Goal: Transaction & Acquisition: Purchase product/service

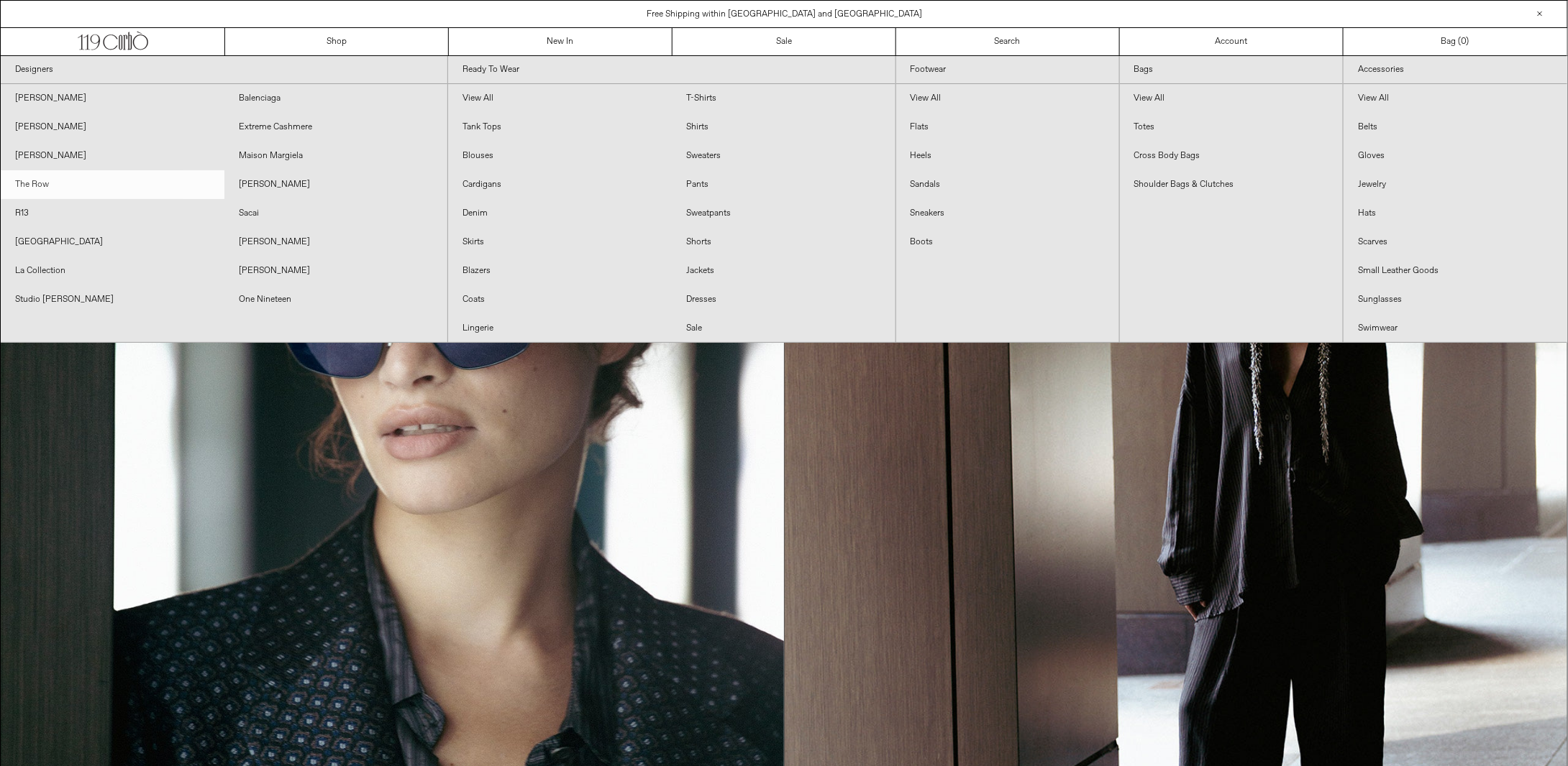
click at [43, 184] on link "The Row" at bounding box center [112, 185] width 223 height 29
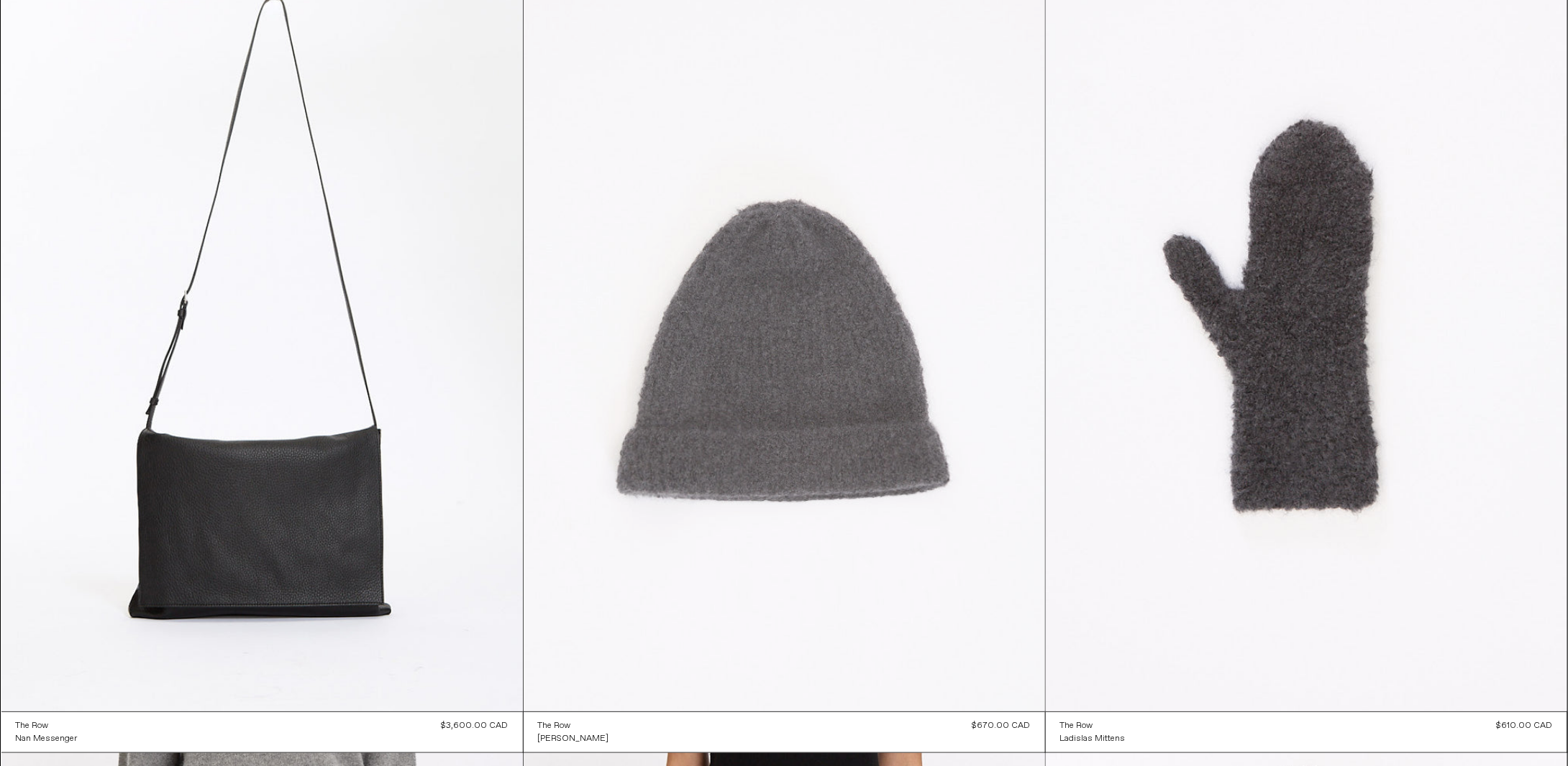
scroll to position [144, 0]
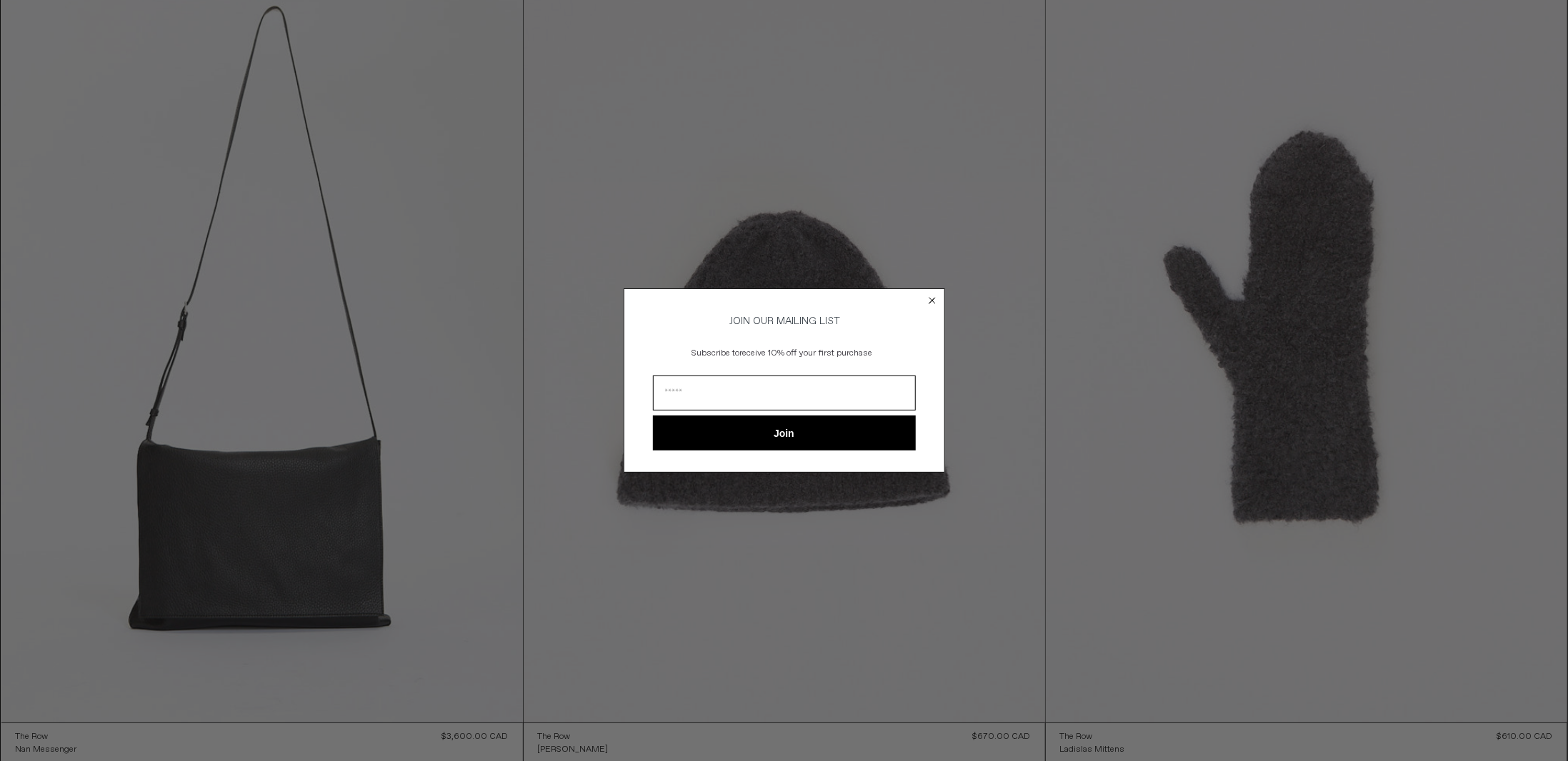
click at [928, 301] on circle "Close dialog" at bounding box center [932, 300] width 14 height 14
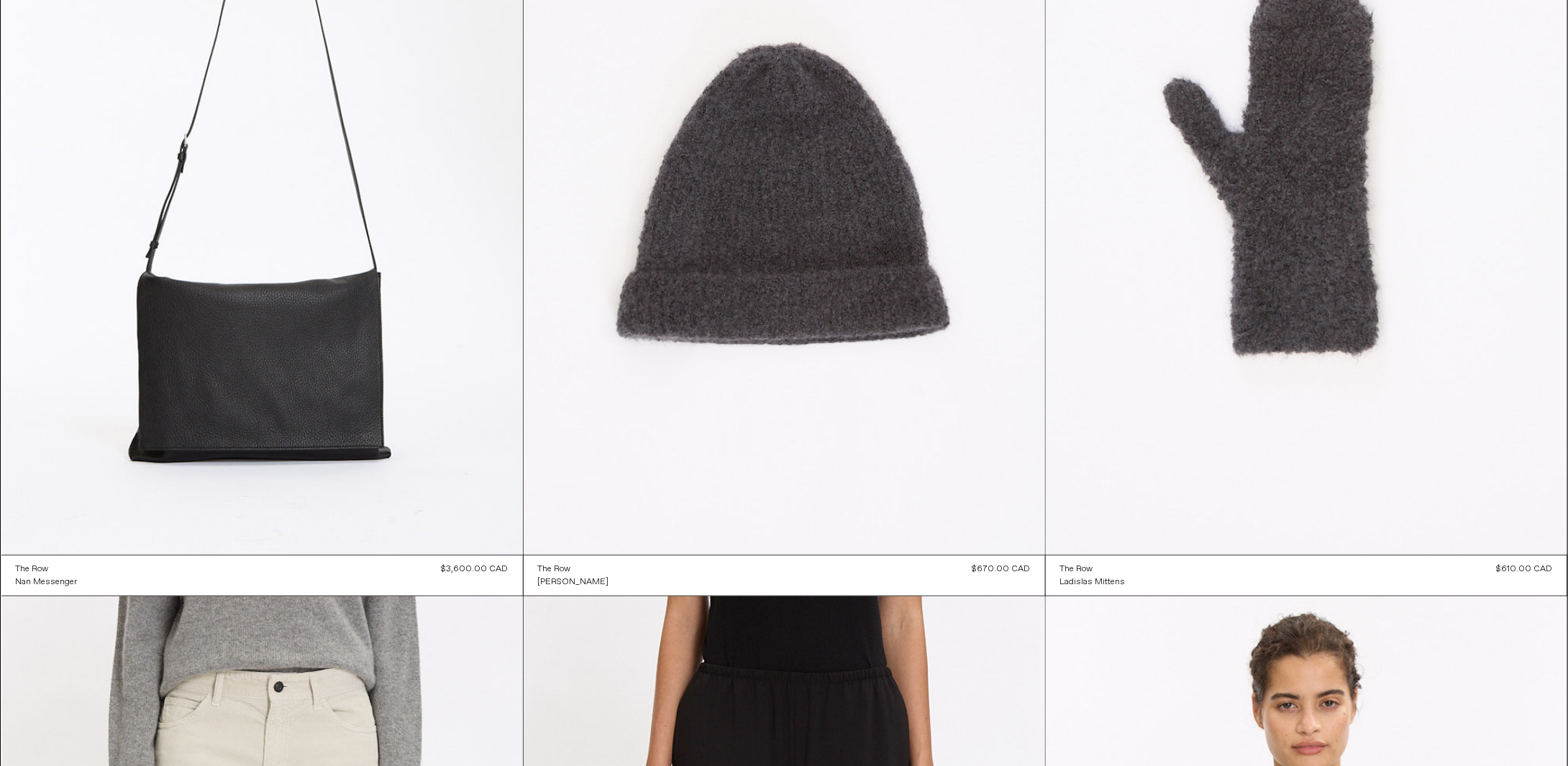
scroll to position [0, 0]
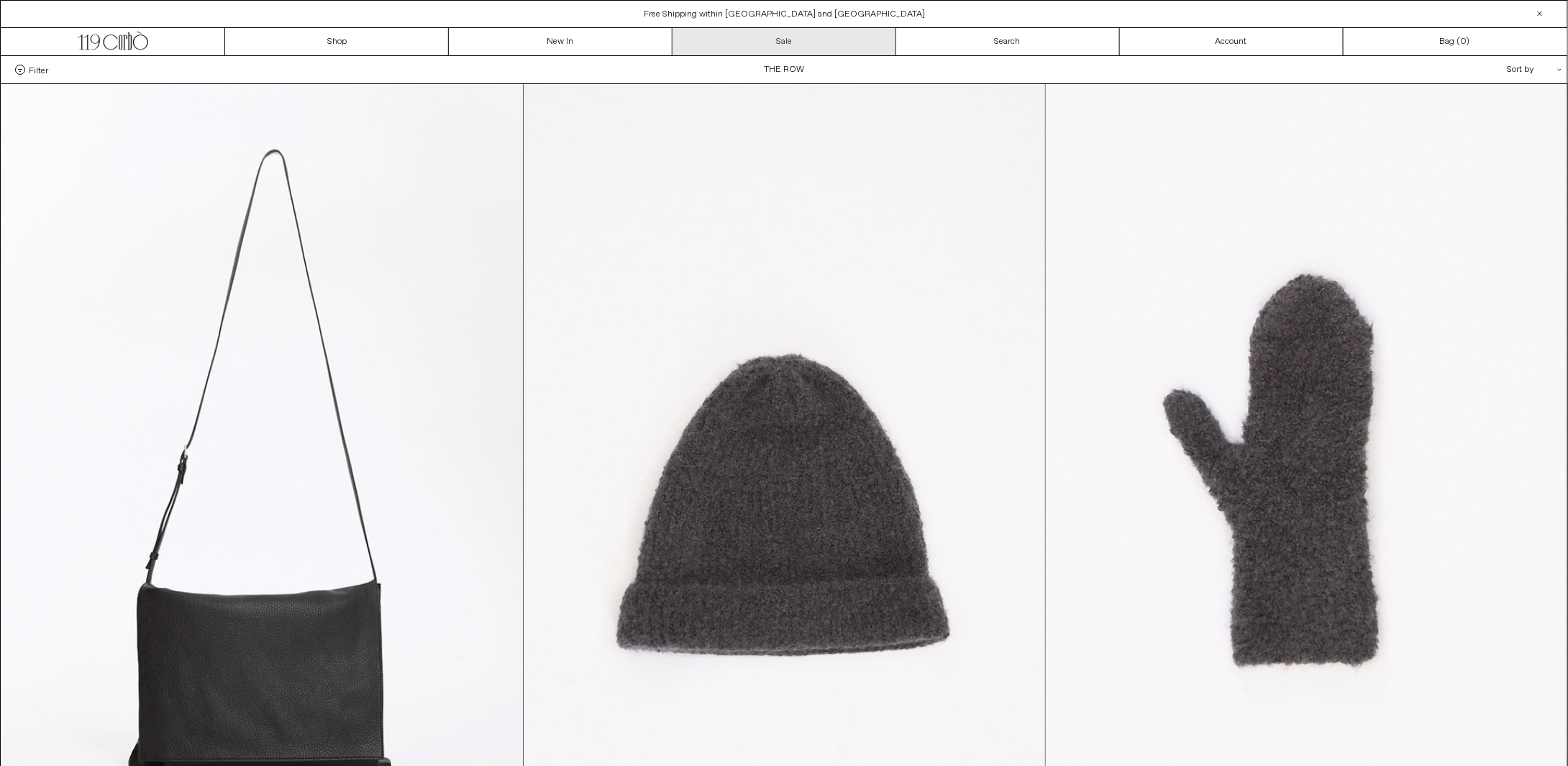
click at [838, 33] on link "Sale" at bounding box center [784, 41] width 223 height 27
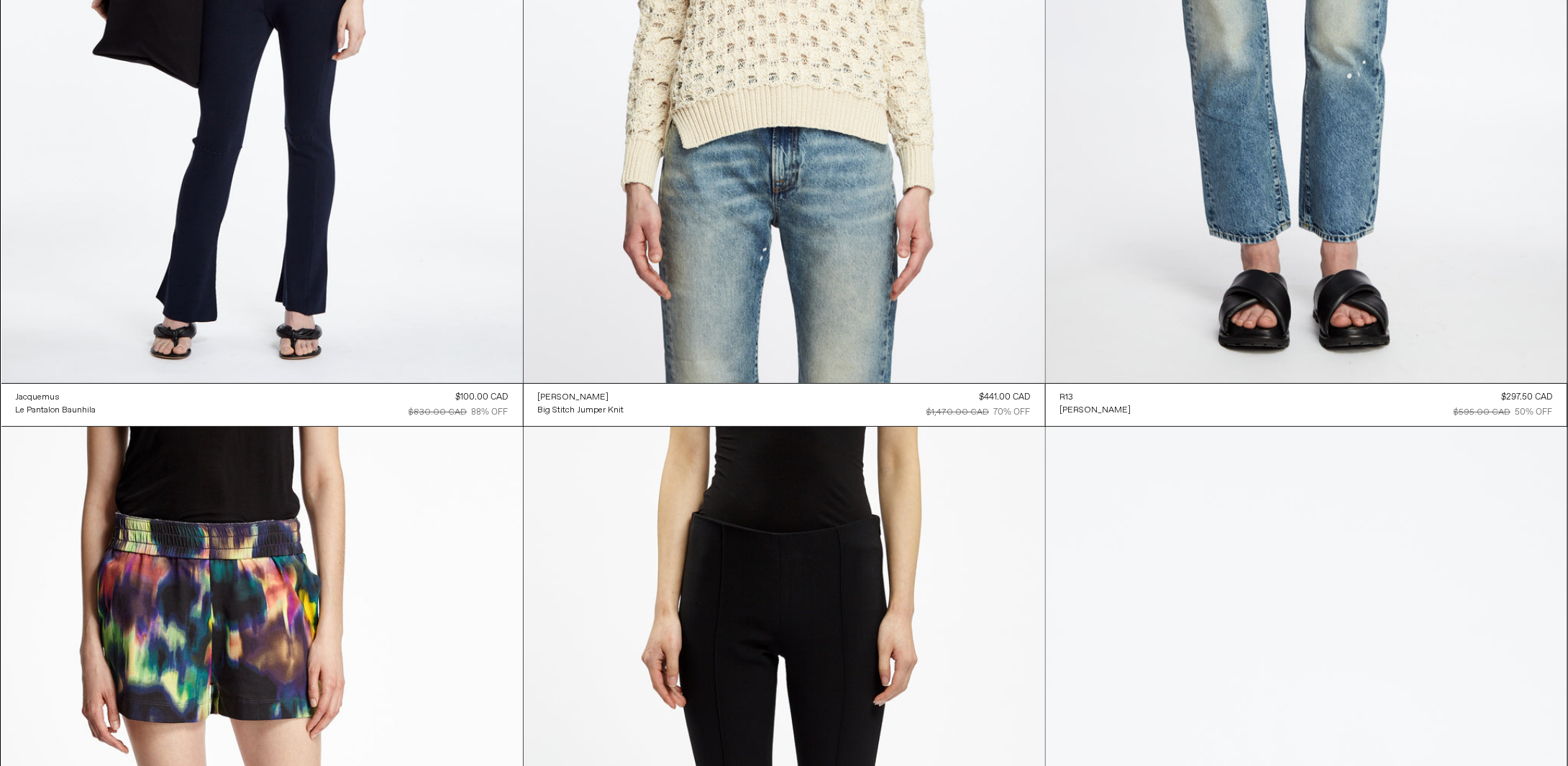
scroll to position [74528, 0]
